Goal: Find specific page/section: Find specific page/section

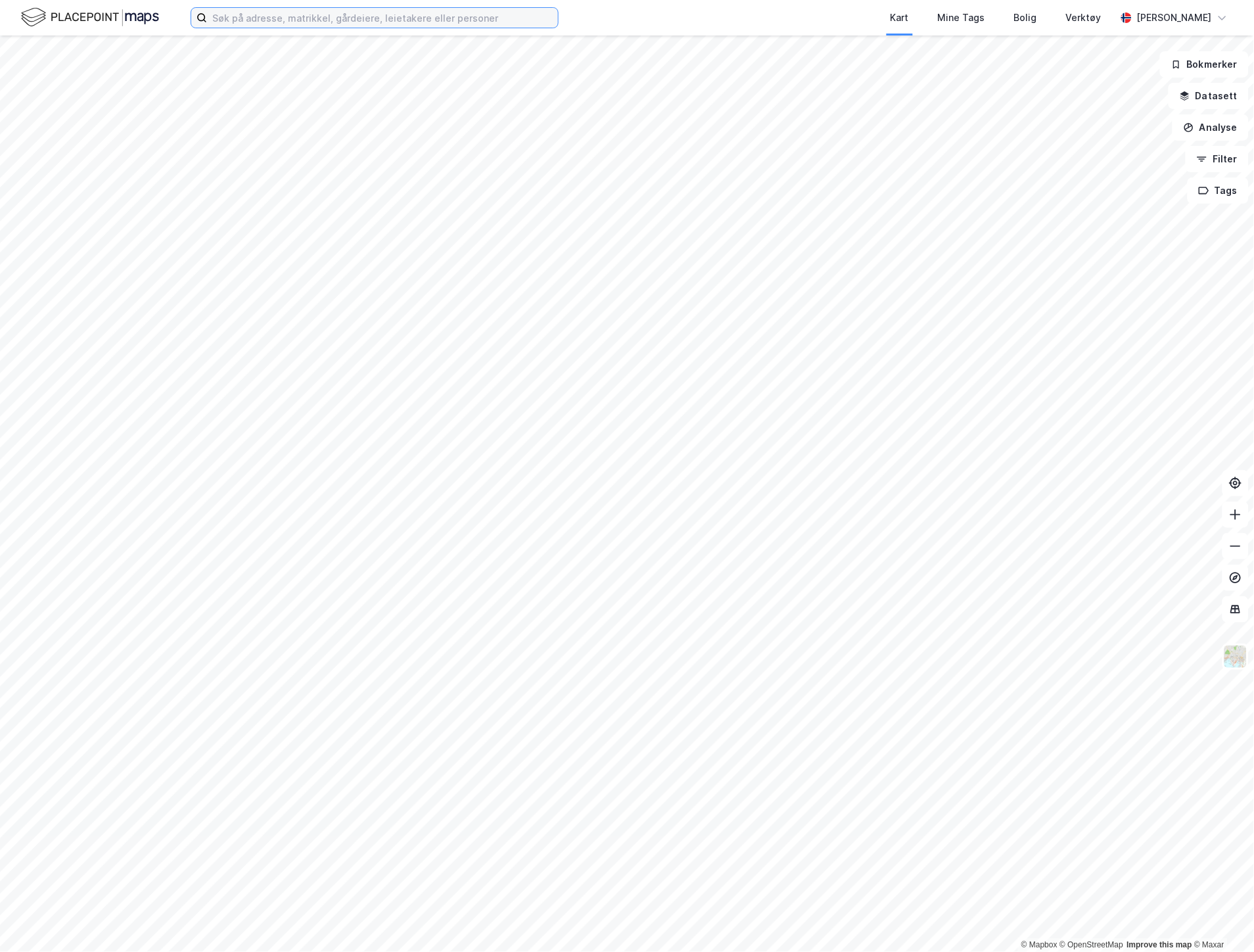
click at [240, 15] on input at bounding box center [382, 18] width 351 height 20
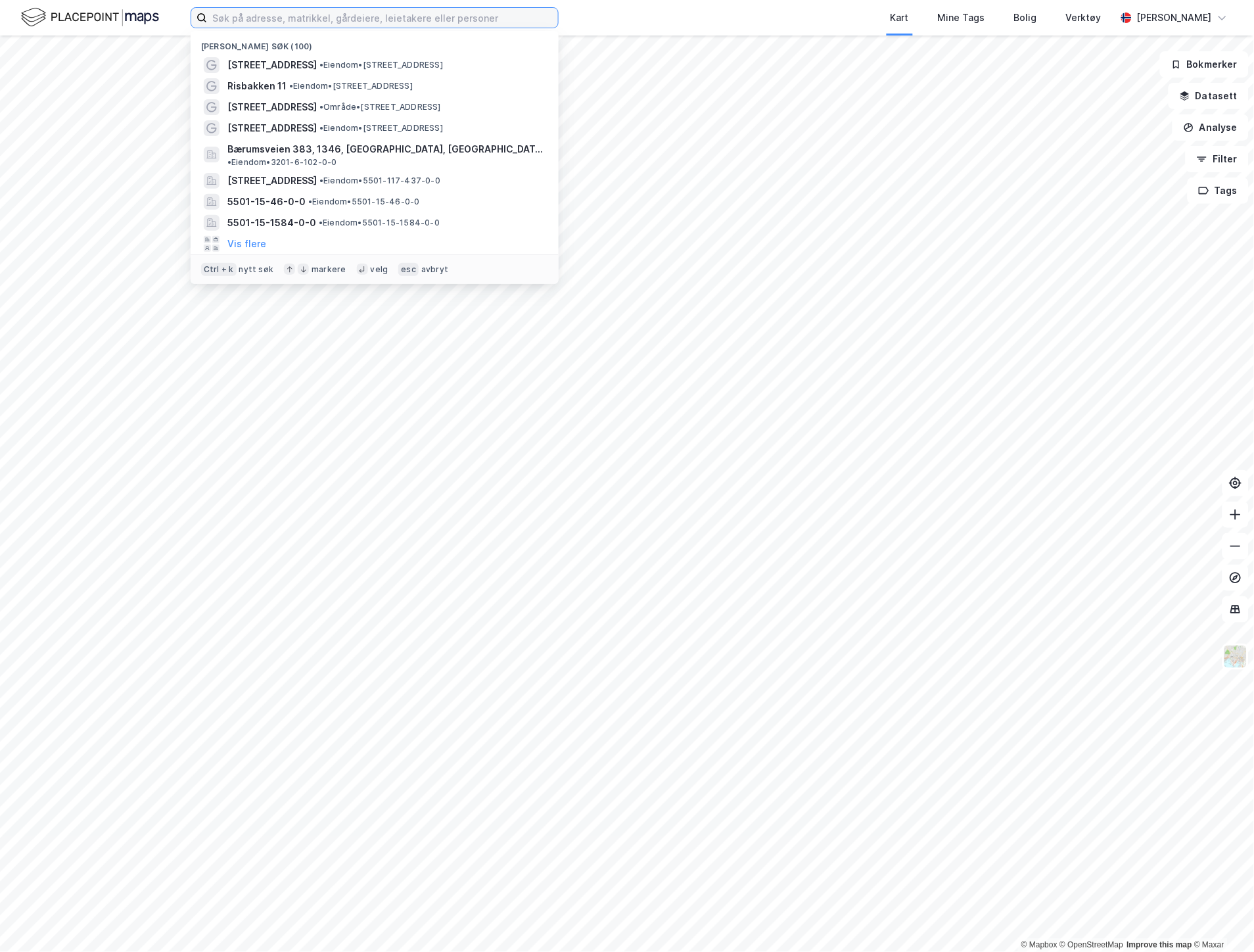
type input "8"
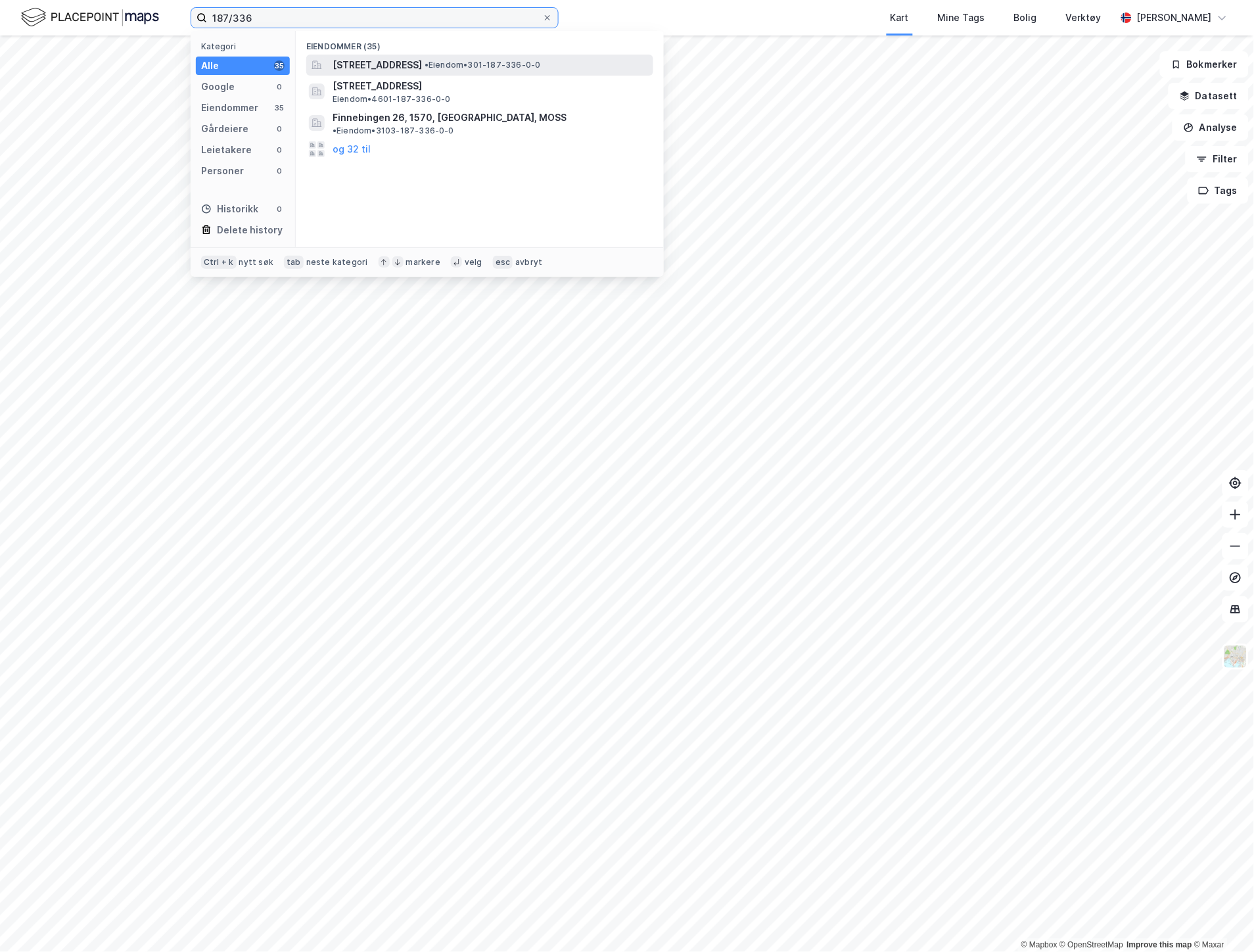
type input "187/336"
click at [366, 60] on span "[STREET_ADDRESS]" at bounding box center [377, 65] width 89 height 16
